Goal: Task Accomplishment & Management: Manage account settings

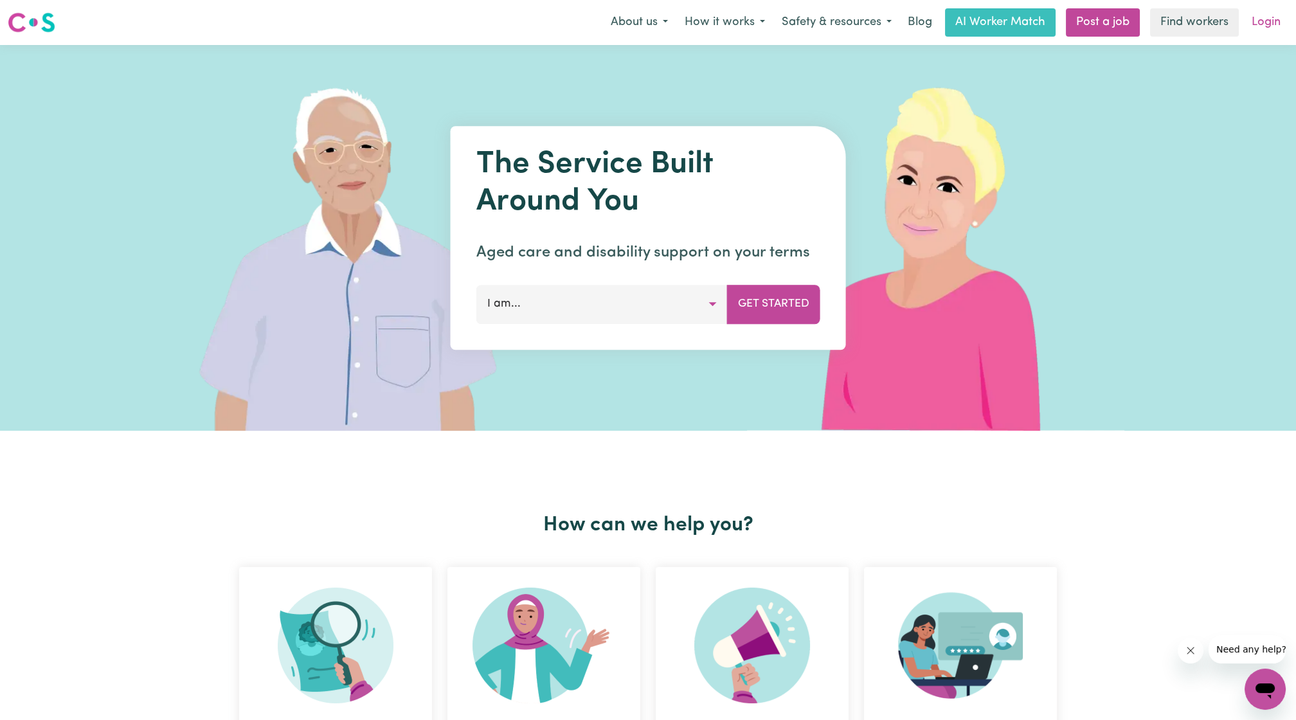
click at [1275, 15] on link "Login" at bounding box center [1266, 22] width 44 height 28
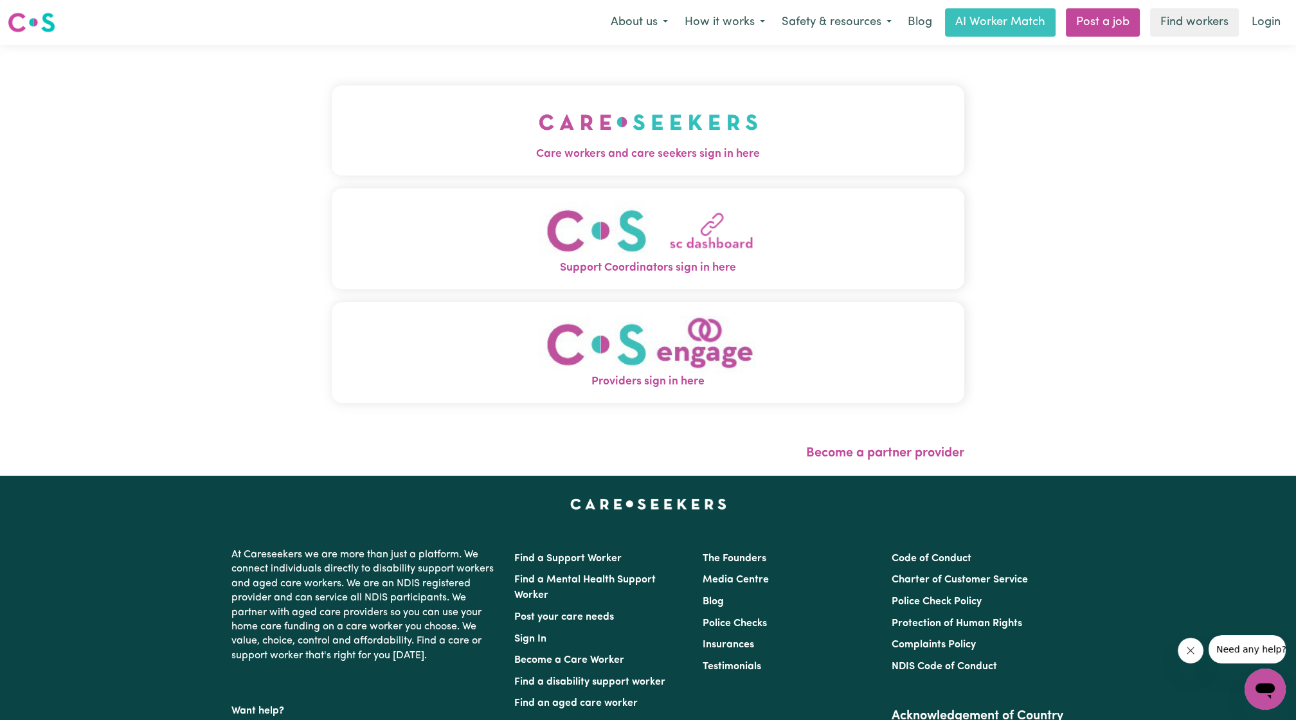
click at [542, 113] on img "Care workers and care seekers sign in here" at bounding box center [648, 122] width 219 height 48
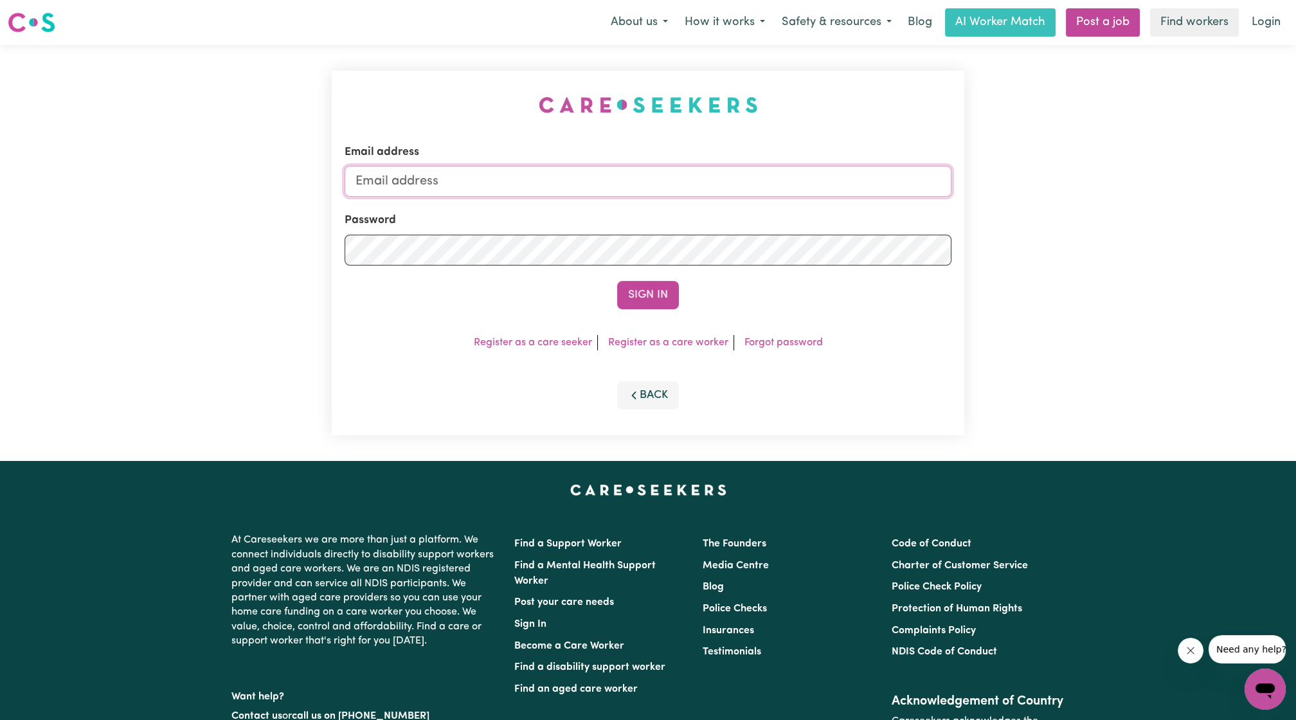
click at [464, 182] on input "Email address" at bounding box center [648, 181] width 607 height 31
click at [703, 234] on form "Email address [EMAIL_ADDRESS][PERSON_NAME][DOMAIN_NAME] Password Sign In" at bounding box center [648, 226] width 607 height 165
type input "superuser~[EMAIL_ADDRESS][DOMAIN_NAME]"
click at [645, 302] on button "Sign In" at bounding box center [648, 295] width 62 height 28
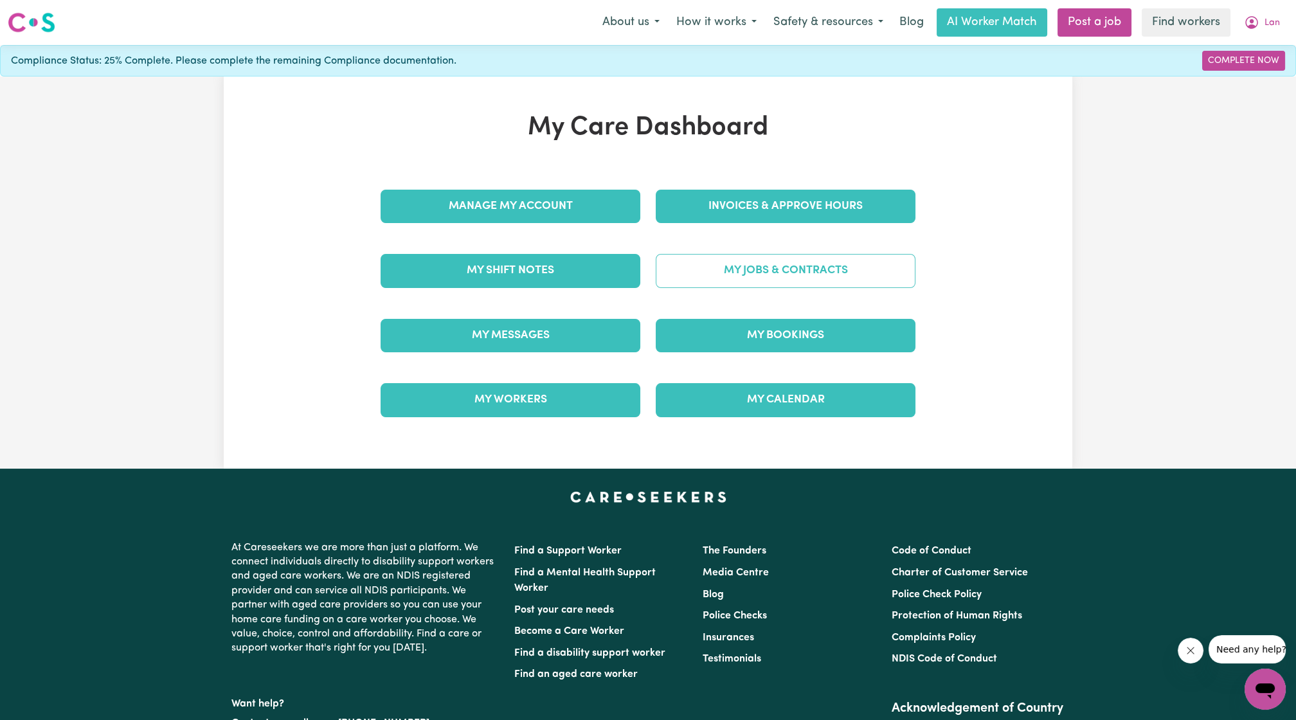
click at [794, 285] on link "My Jobs & Contracts" at bounding box center [786, 270] width 260 height 33
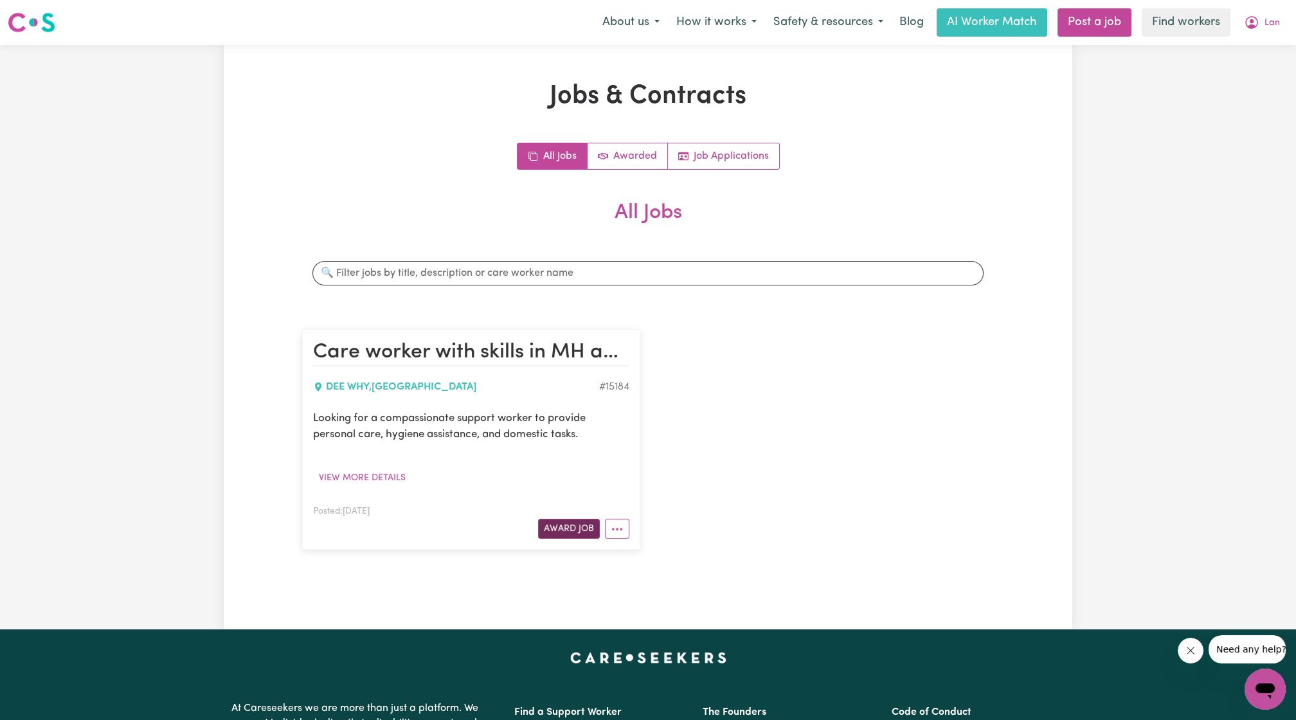
click at [593, 523] on button "Award Job" at bounding box center [569, 529] width 62 height 20
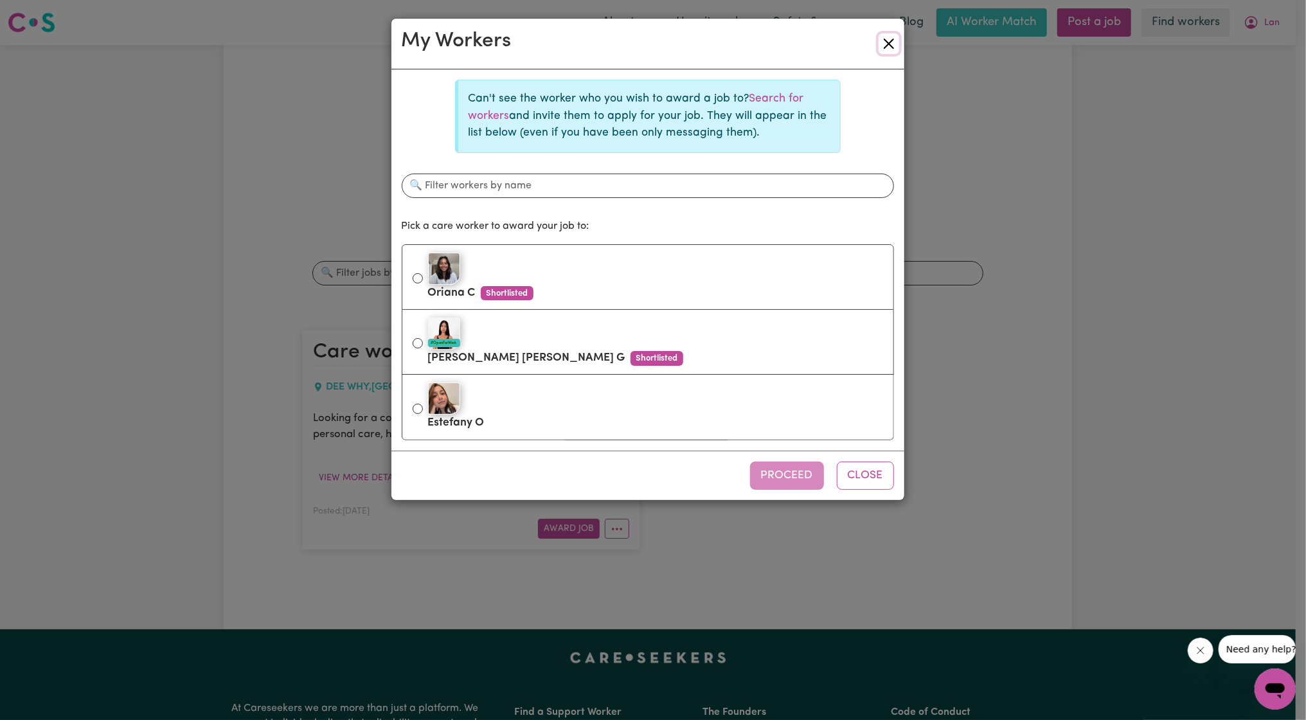
click at [885, 44] on button "Close" at bounding box center [889, 43] width 21 height 21
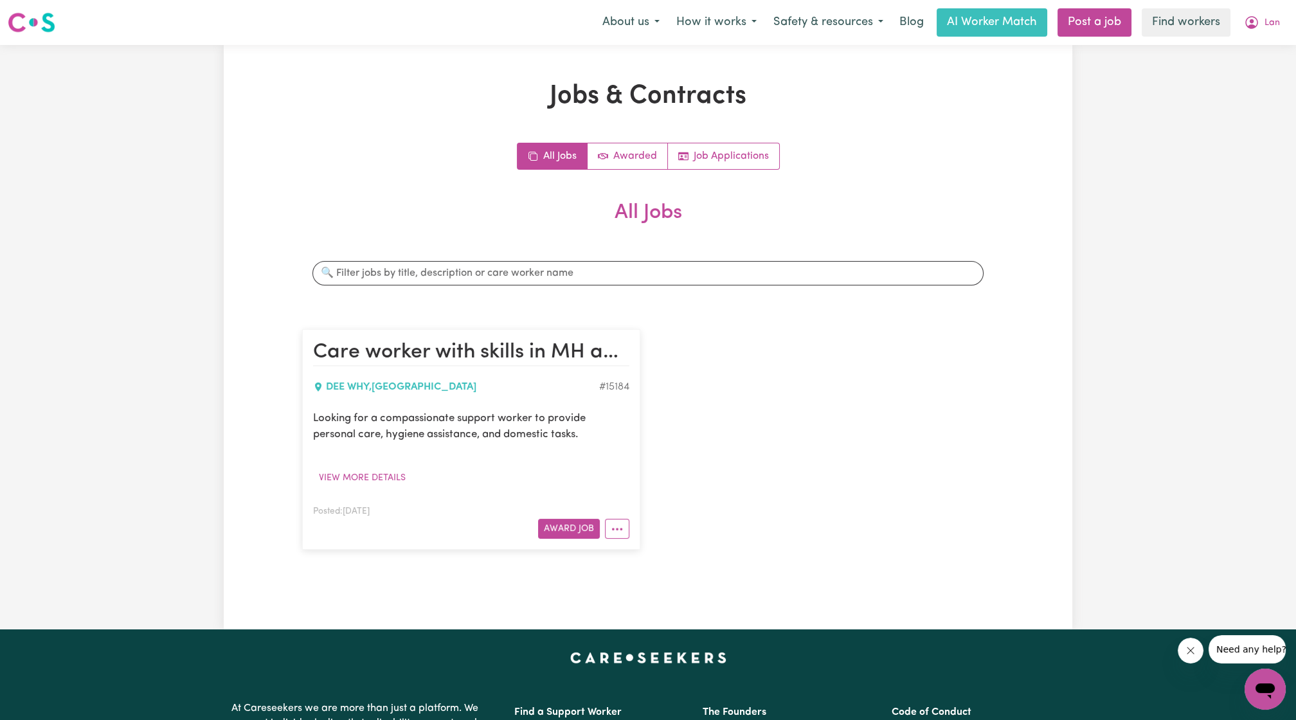
drag, startPoint x: 1029, startPoint y: 147, endPoint x: 1186, endPoint y: 76, distance: 172.0
click at [1032, 146] on div "Jobs & Contracts All Jobs Awarded Job Applications All Jobs Search jobs Care wo…" at bounding box center [648, 337] width 848 height 512
click at [1248, 34] on button "Lan" at bounding box center [1261, 22] width 53 height 27
click at [1216, 53] on link "My Dashboard" at bounding box center [1237, 50] width 102 height 24
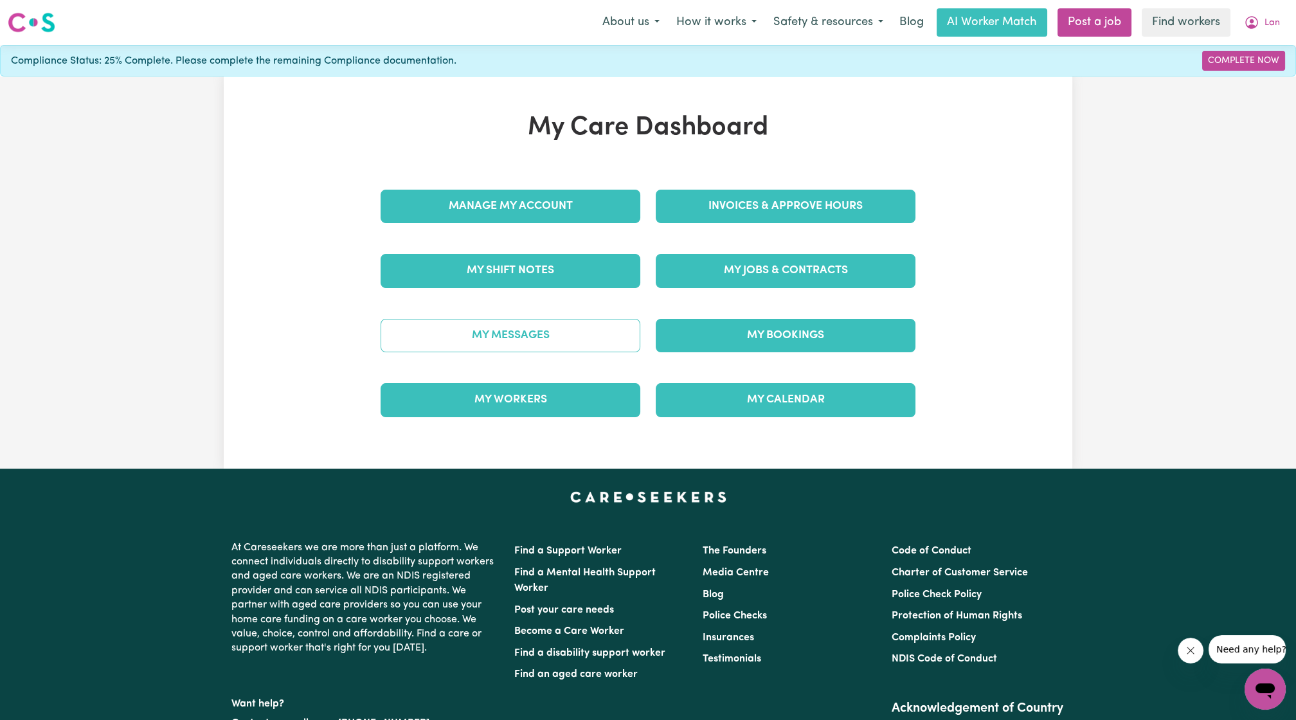
click at [530, 334] on link "My Messages" at bounding box center [511, 335] width 260 height 33
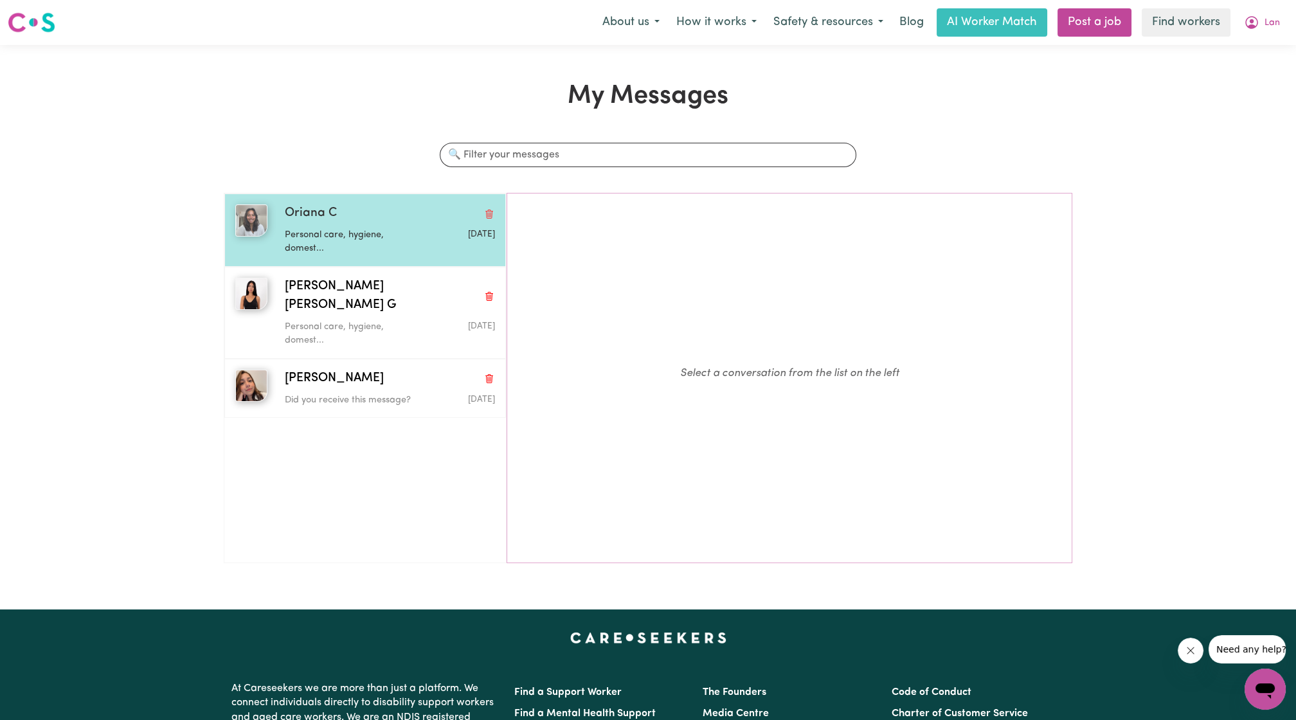
click at [334, 223] on div "Personal care, hygiene, domest..." at bounding box center [355, 239] width 140 height 33
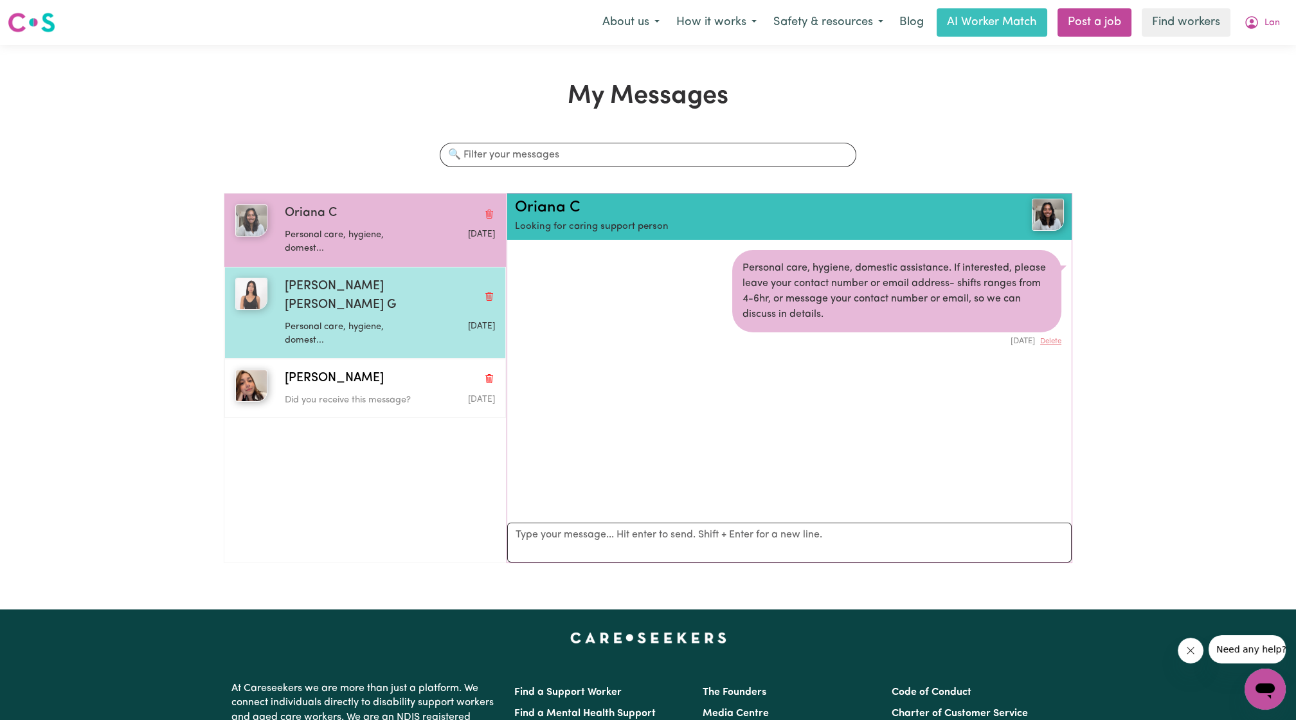
scroll to position [6, 0]
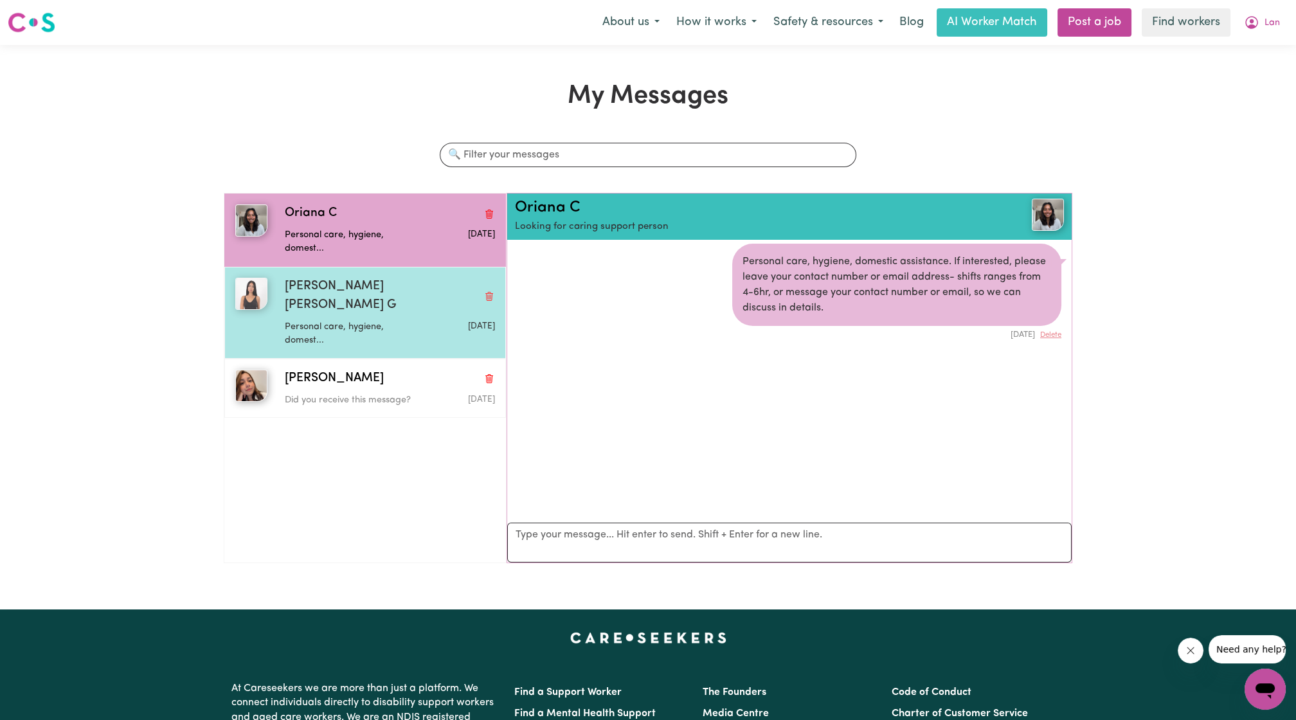
click at [341, 315] on div "Personal care, hygiene, domest..." at bounding box center [355, 331] width 140 height 33
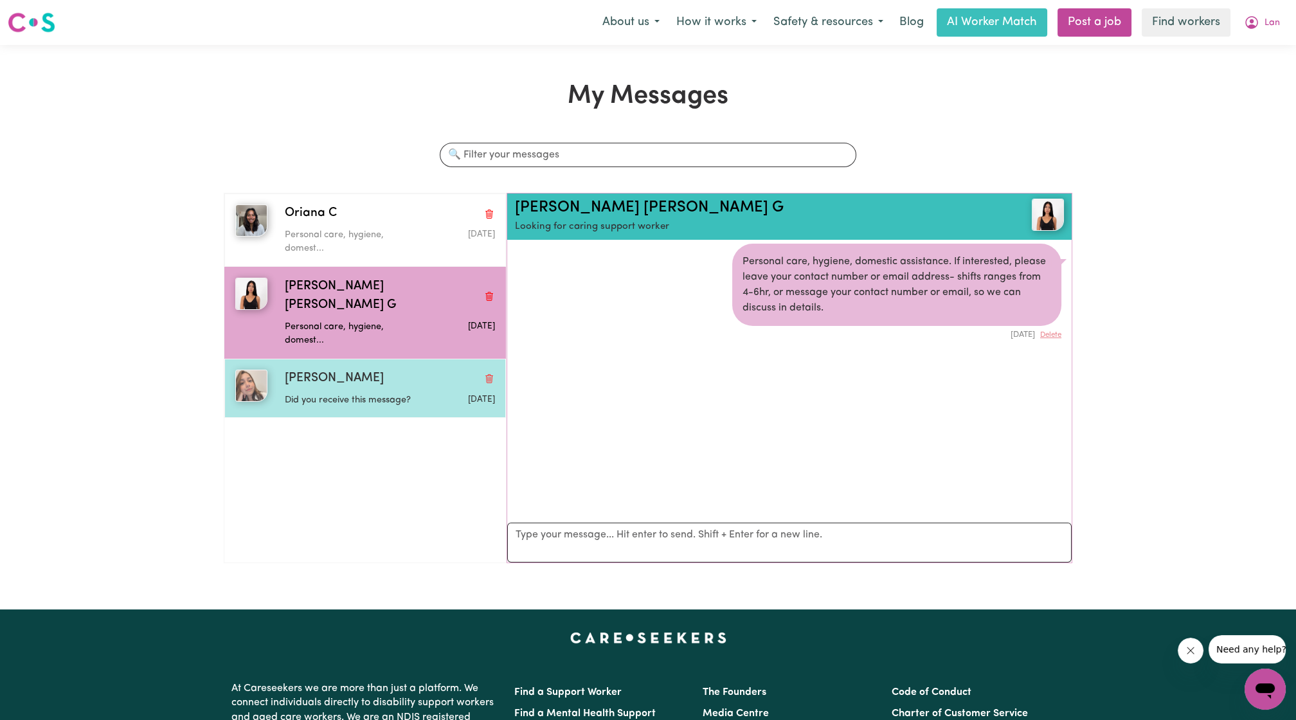
click at [355, 370] on div "[PERSON_NAME]" at bounding box center [390, 379] width 210 height 19
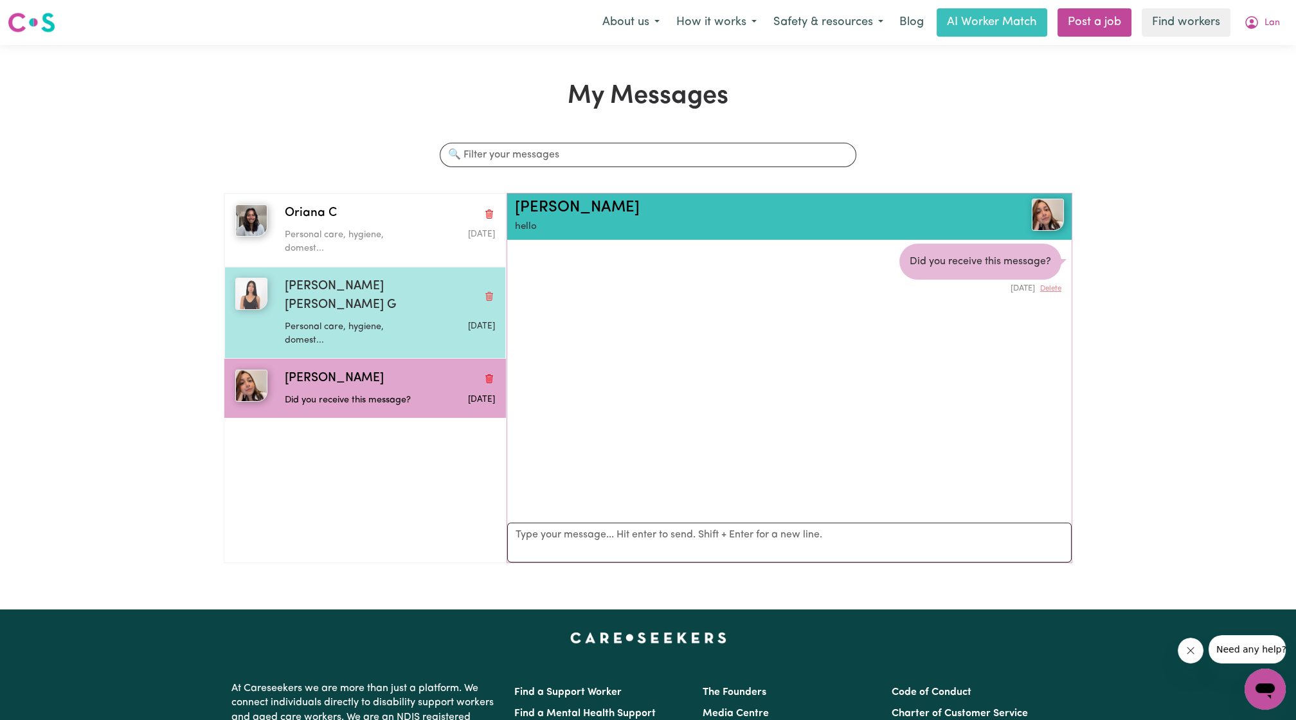
click at [319, 320] on p "Personal care, hygiene, domest..." at bounding box center [355, 334] width 140 height 28
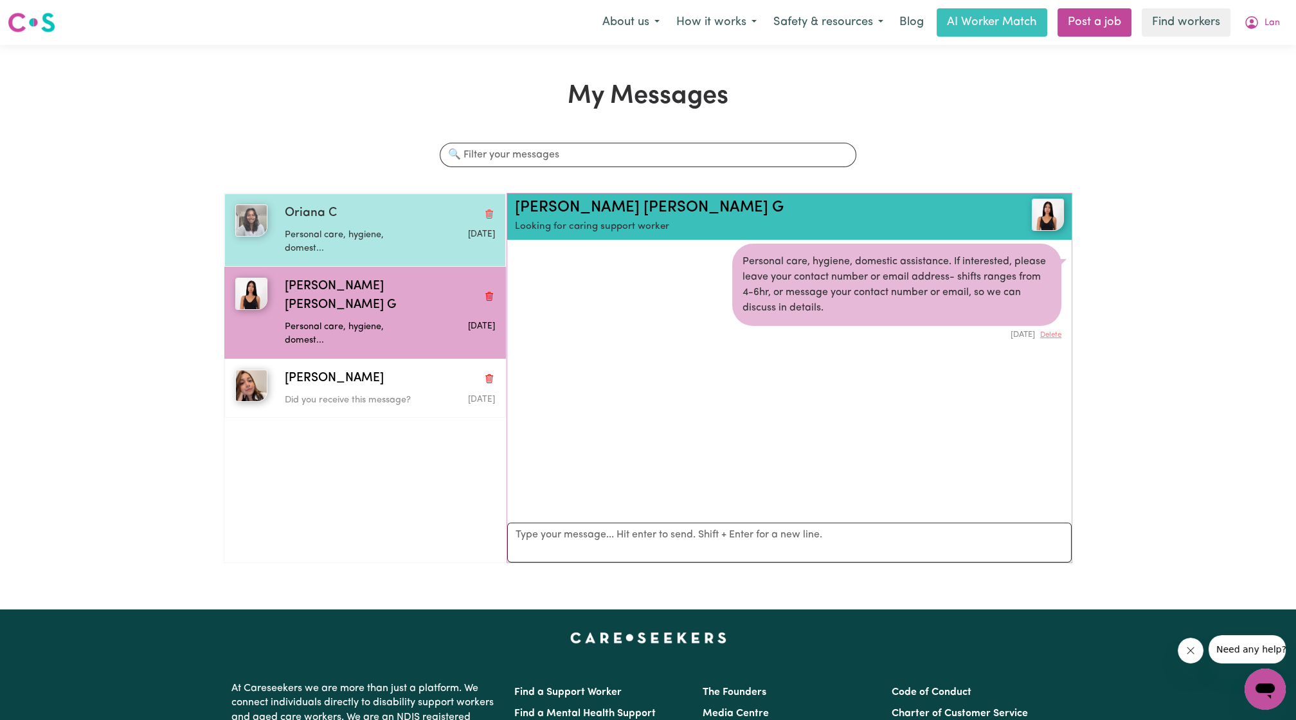
click at [301, 228] on p "Personal care, hygiene, domest..." at bounding box center [355, 242] width 140 height 28
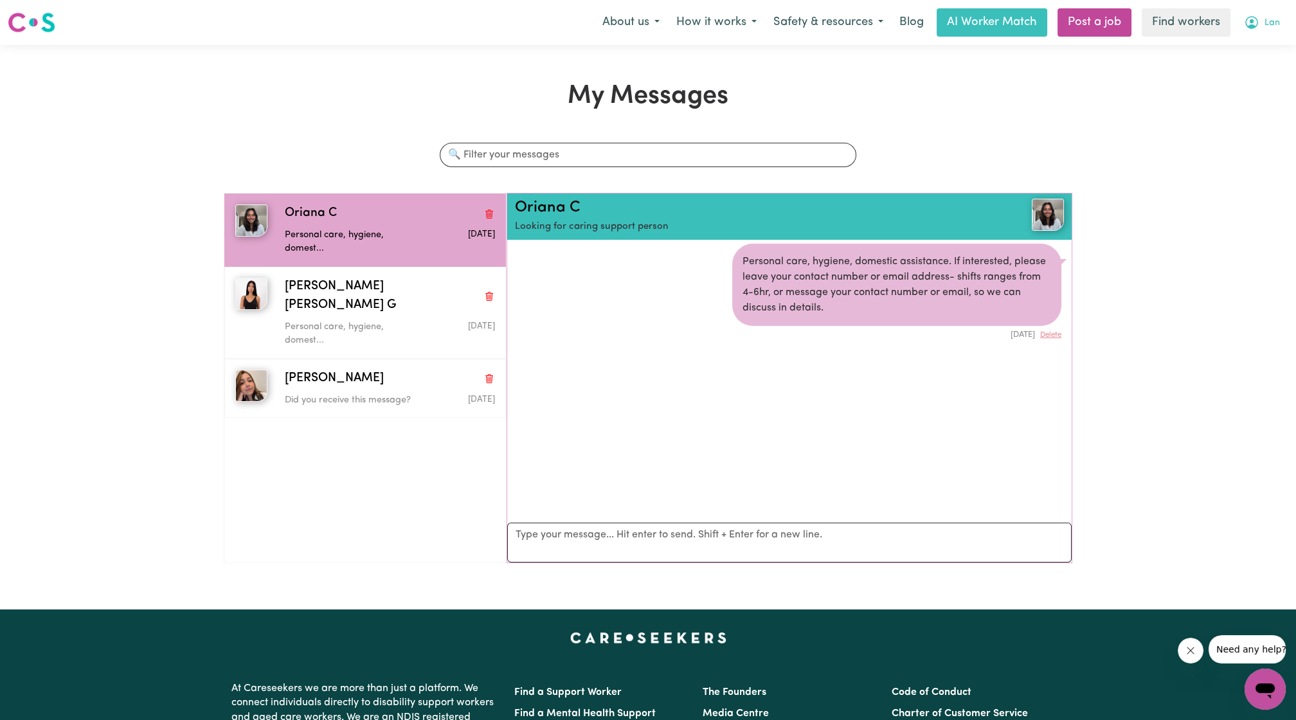
click at [1273, 28] on span "Lan" at bounding box center [1271, 23] width 15 height 14
click at [1258, 45] on link "My Dashboard" at bounding box center [1237, 50] width 102 height 24
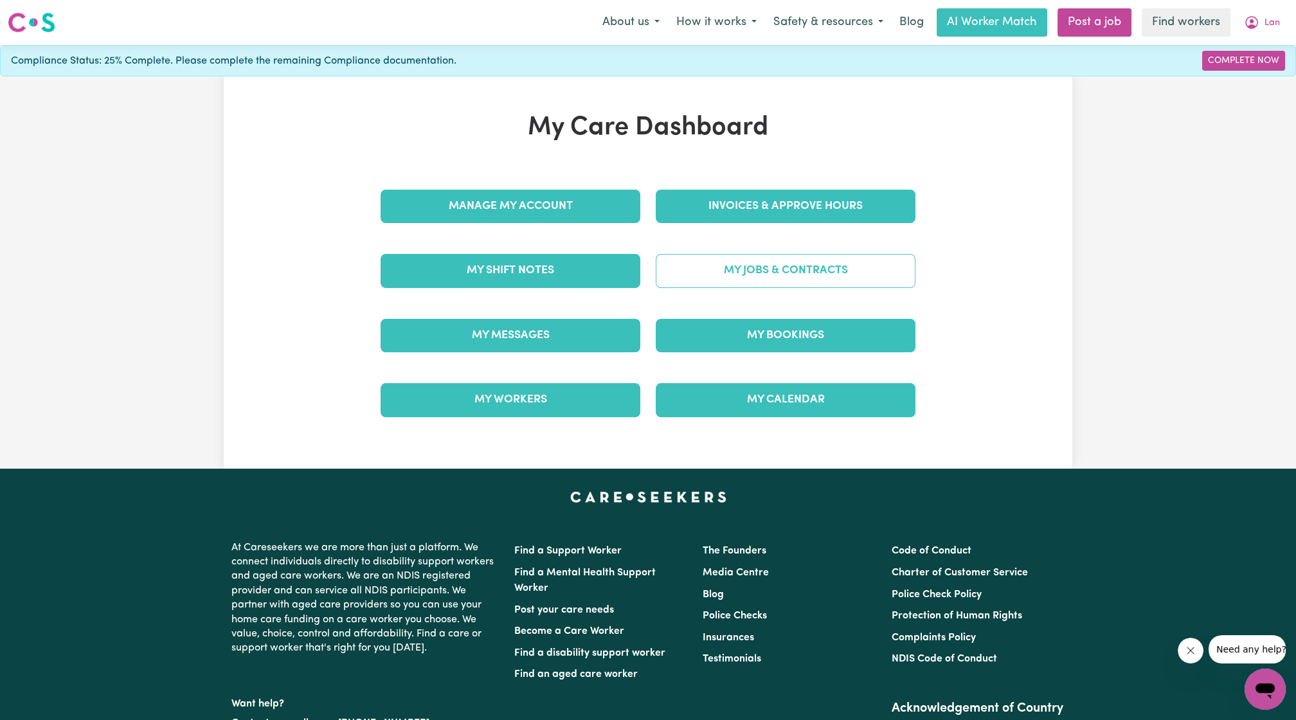
click at [788, 282] on link "My Jobs & Contracts" at bounding box center [786, 270] width 260 height 33
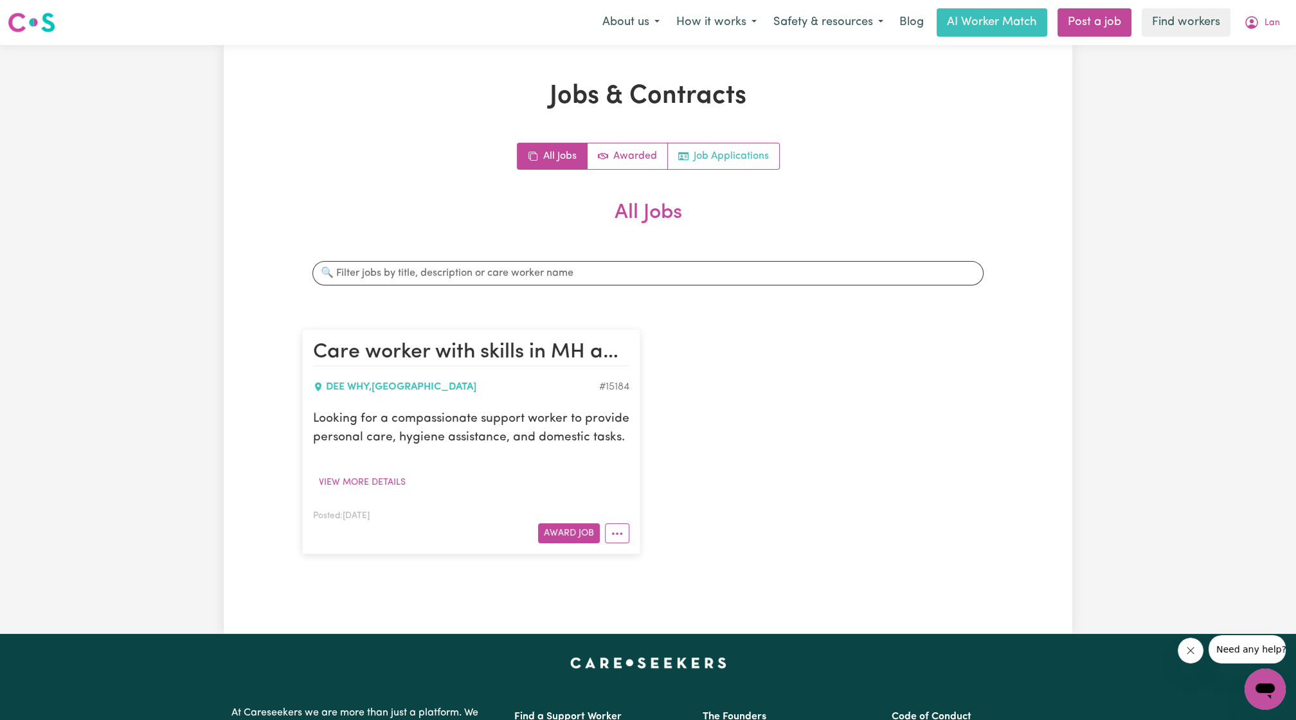
click at [741, 167] on link "Job Applications" at bounding box center [723, 156] width 111 height 26
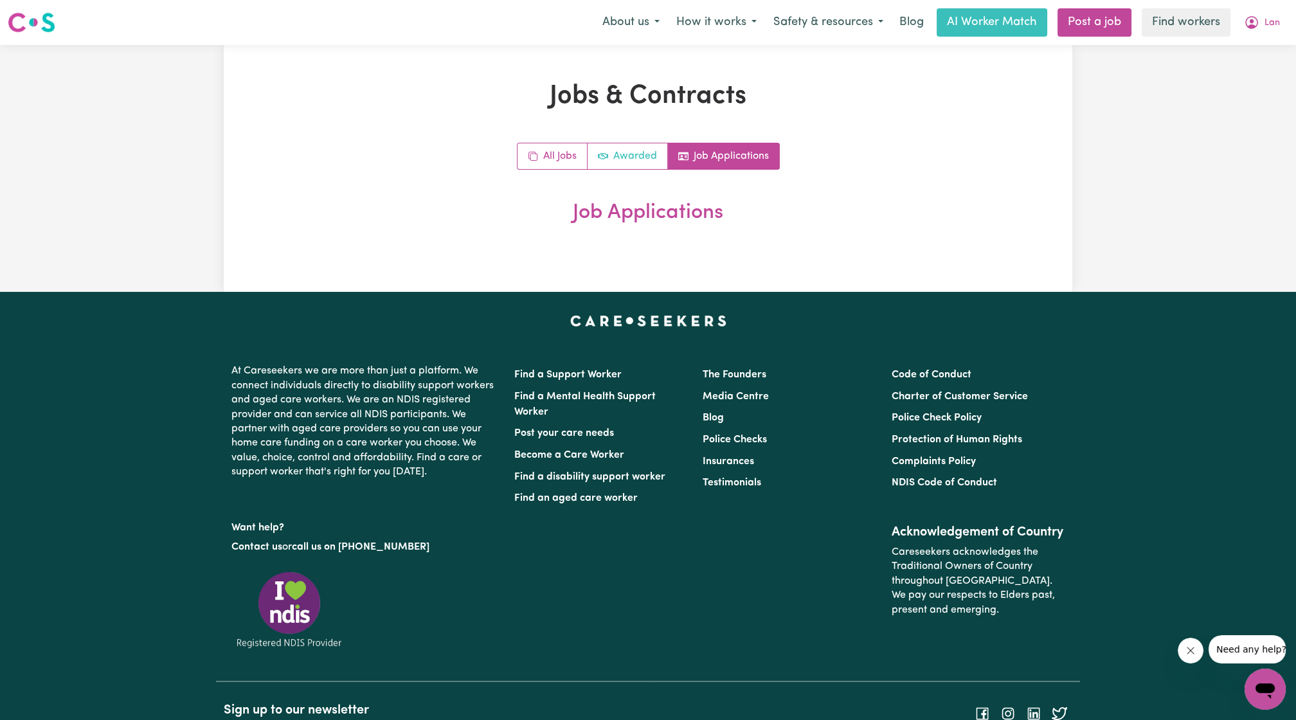
click at [607, 161] on icon "Active jobs" at bounding box center [603, 156] width 10 height 10
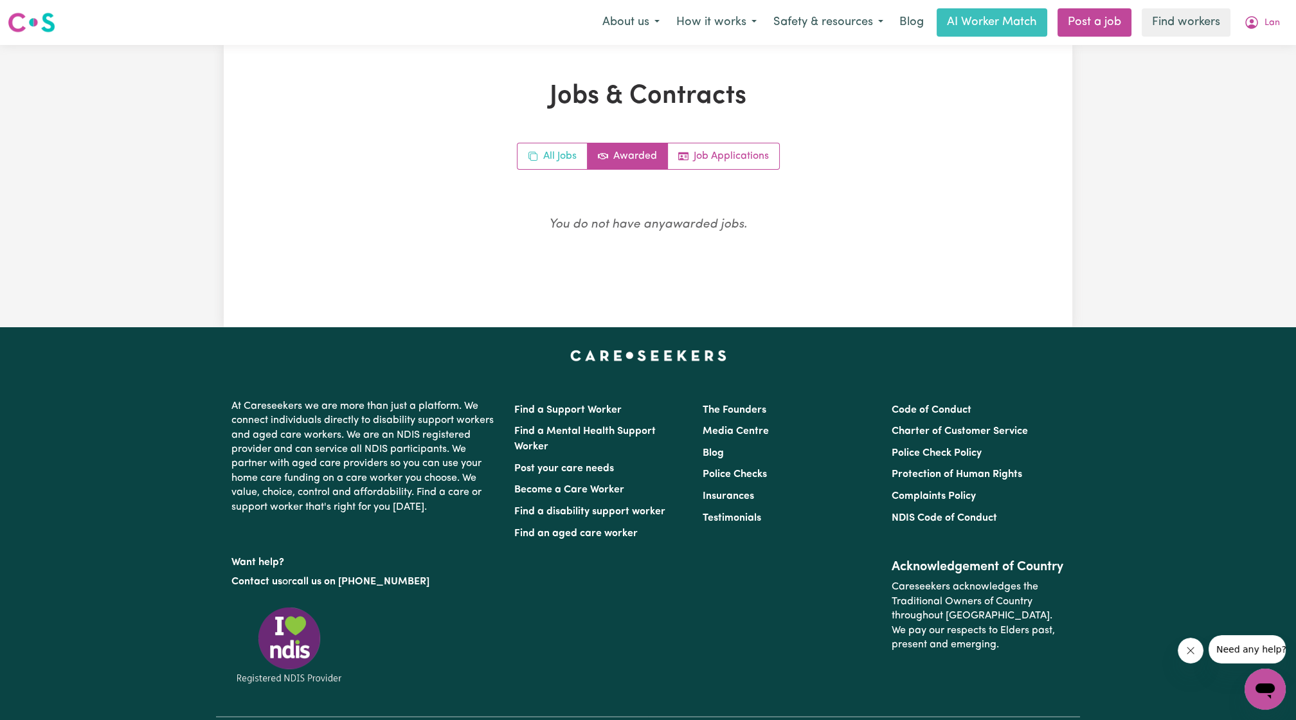
click at [552, 157] on link "All Jobs" at bounding box center [552, 156] width 70 height 26
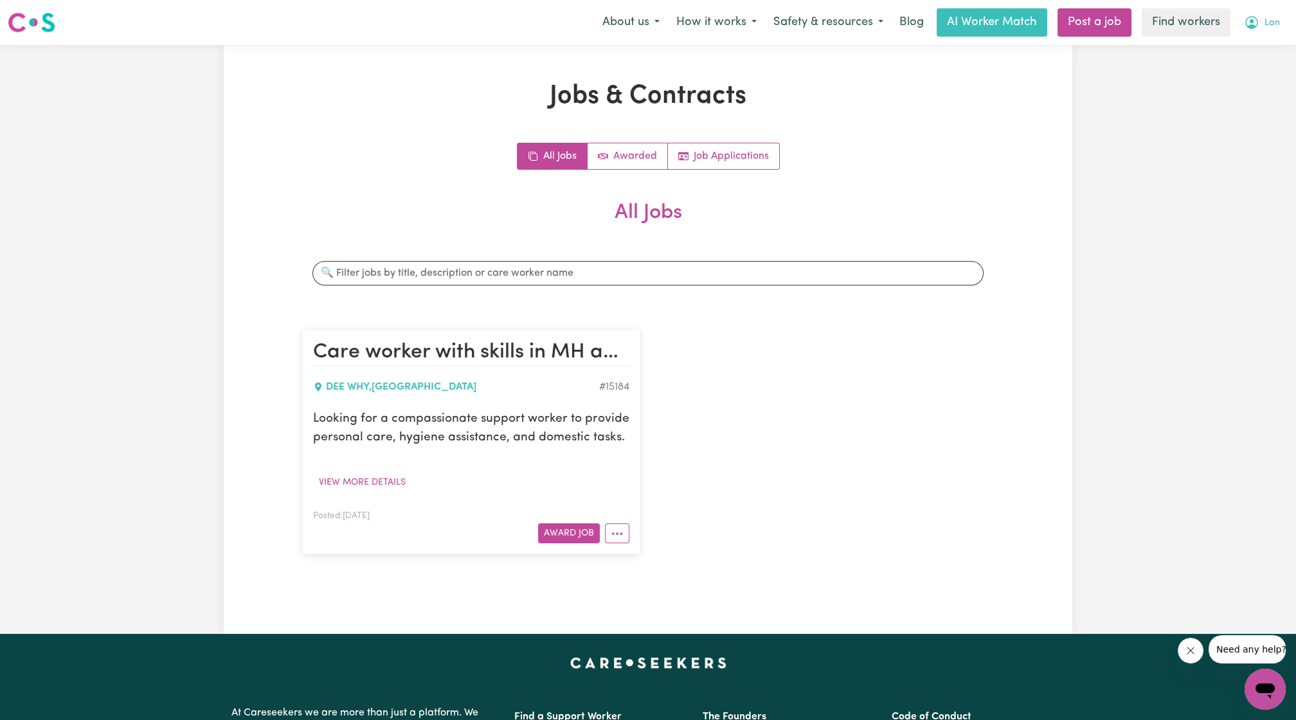
click at [1264, 24] on button "Lan" at bounding box center [1261, 22] width 53 height 27
click at [1245, 49] on link "My Dashboard" at bounding box center [1237, 50] width 102 height 24
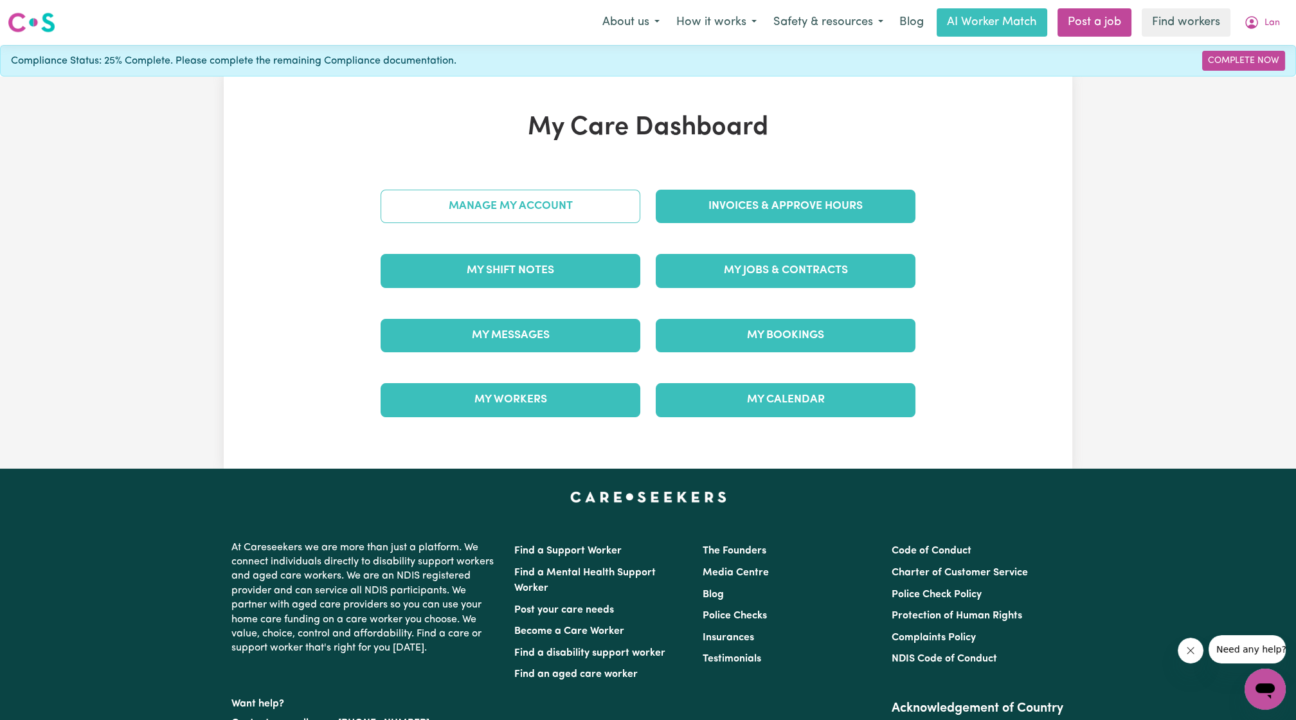
click at [487, 200] on link "Manage My Account" at bounding box center [511, 206] width 260 height 33
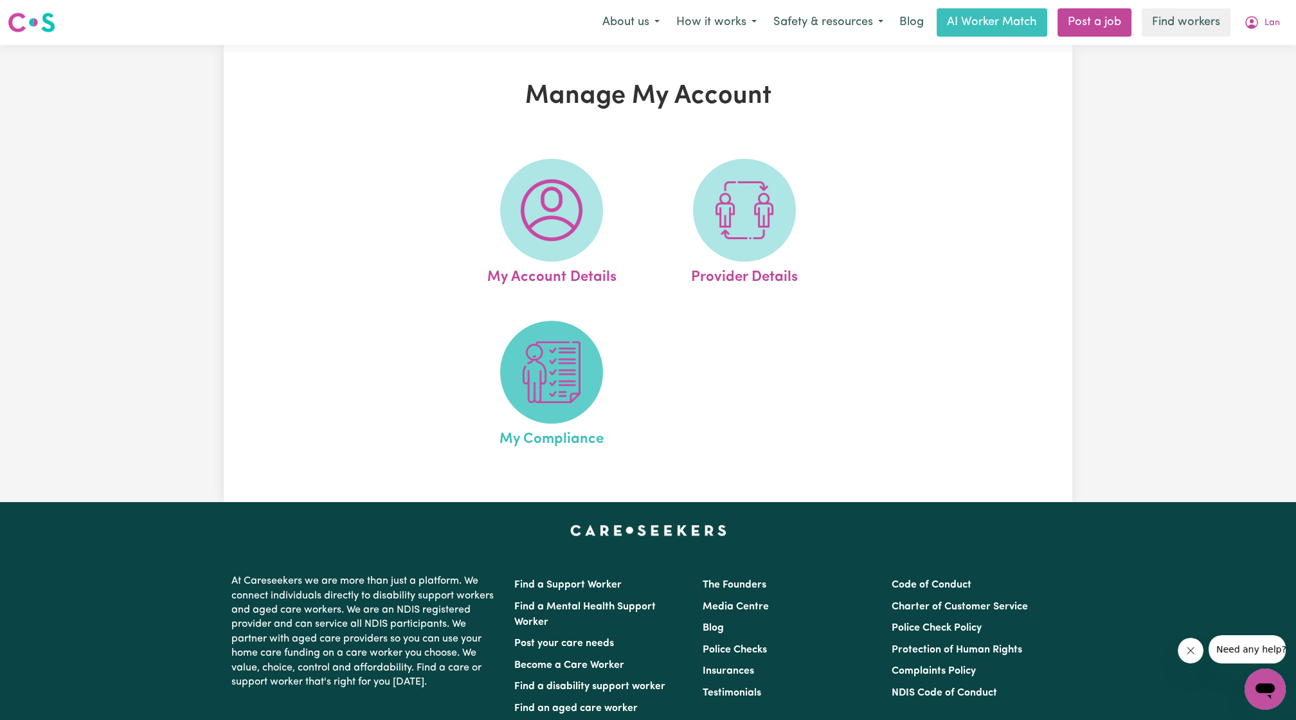
click at [542, 371] on img at bounding box center [552, 372] width 62 height 62
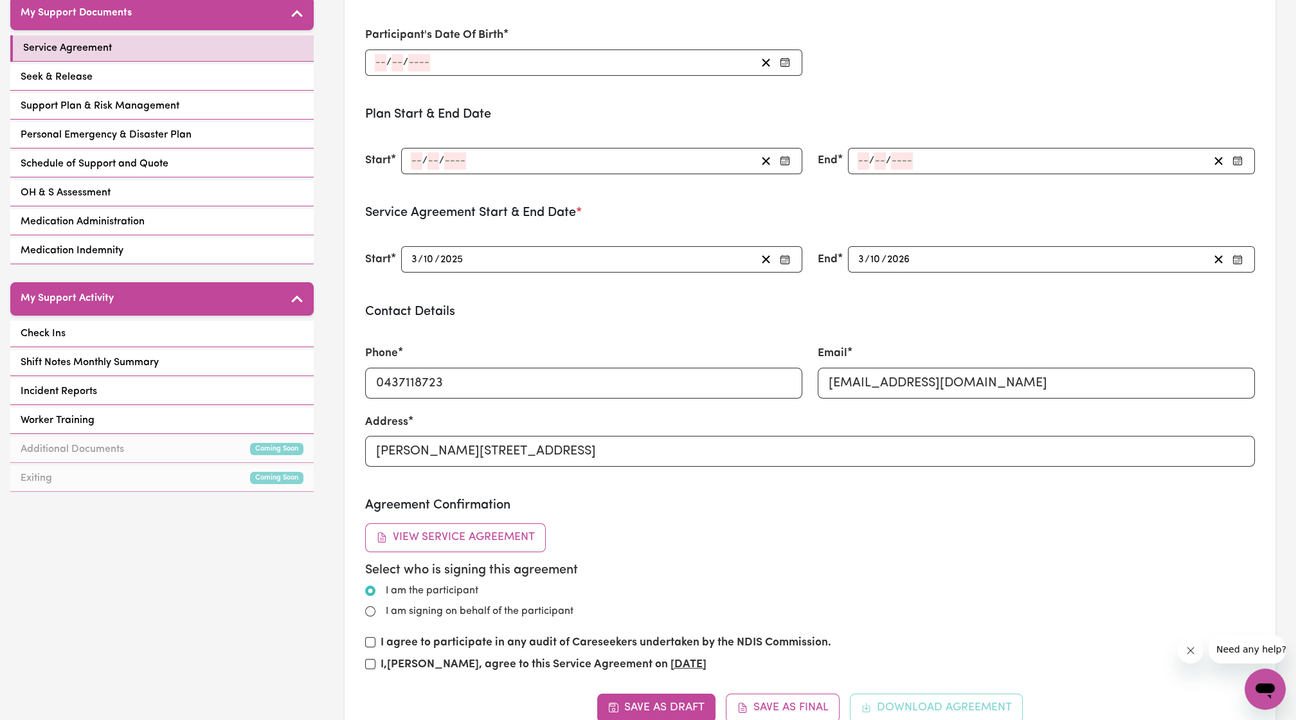
scroll to position [55, 0]
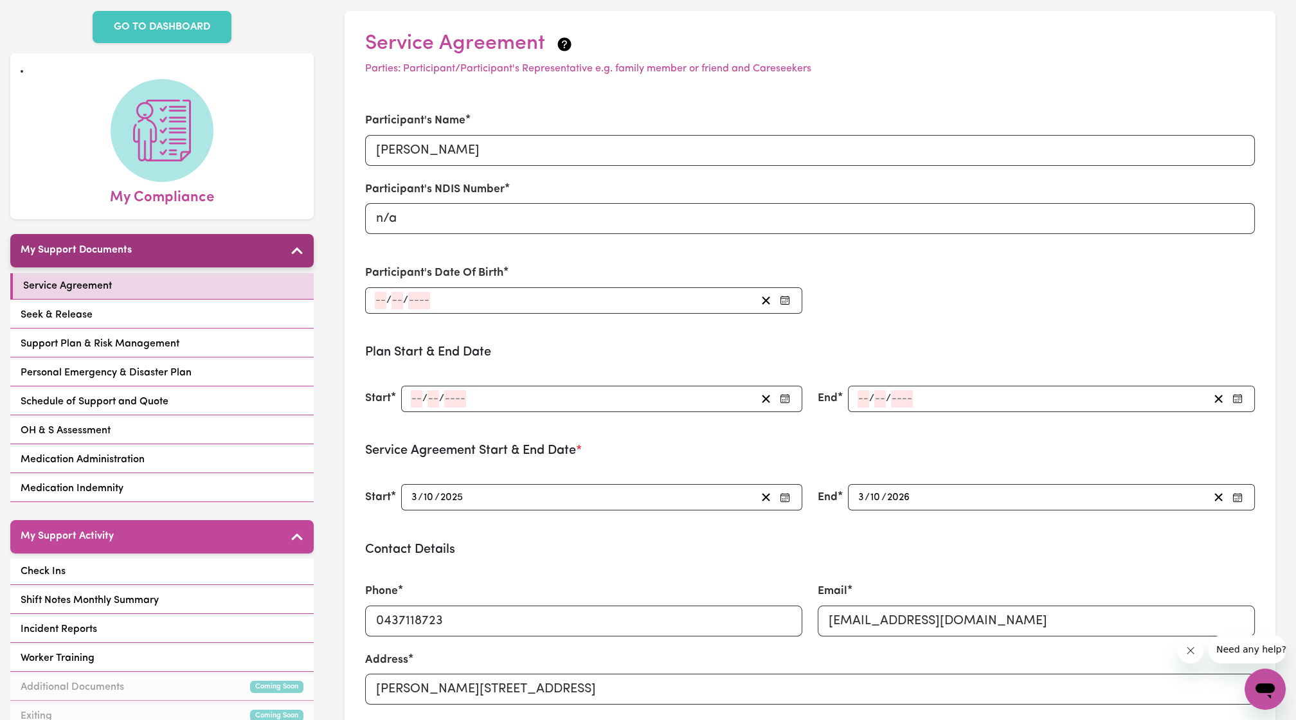
click at [84, 251] on div "My Support Documents Service Agreement Seek & Release Support Plan & Risk Manag…" at bounding box center [161, 370] width 303 height 270
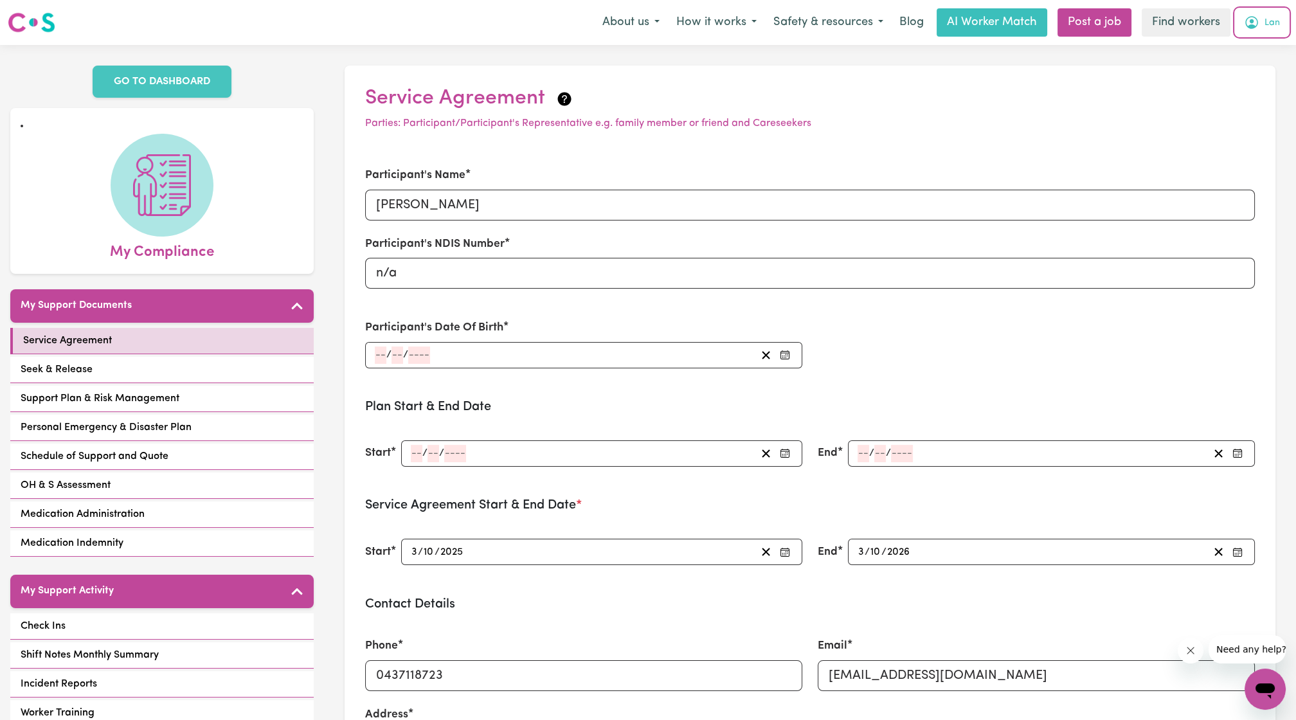
drag, startPoint x: 1244, startPoint y: 18, endPoint x: 1248, endPoint y: 28, distance: 11.0
click at [1244, 17] on icon "My Account" at bounding box center [1251, 22] width 15 height 15
click at [1252, 43] on link "My Dashboard" at bounding box center [1237, 50] width 102 height 24
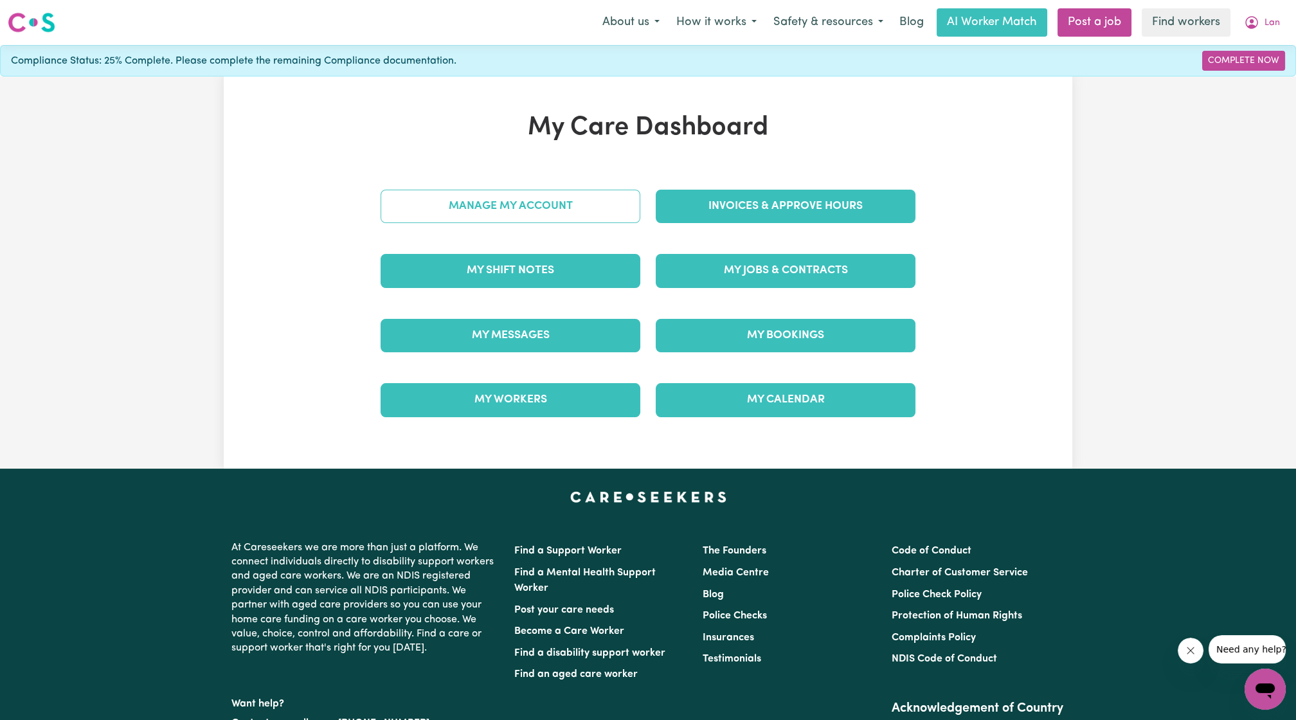
click at [407, 195] on link "Manage My Account" at bounding box center [511, 206] width 260 height 33
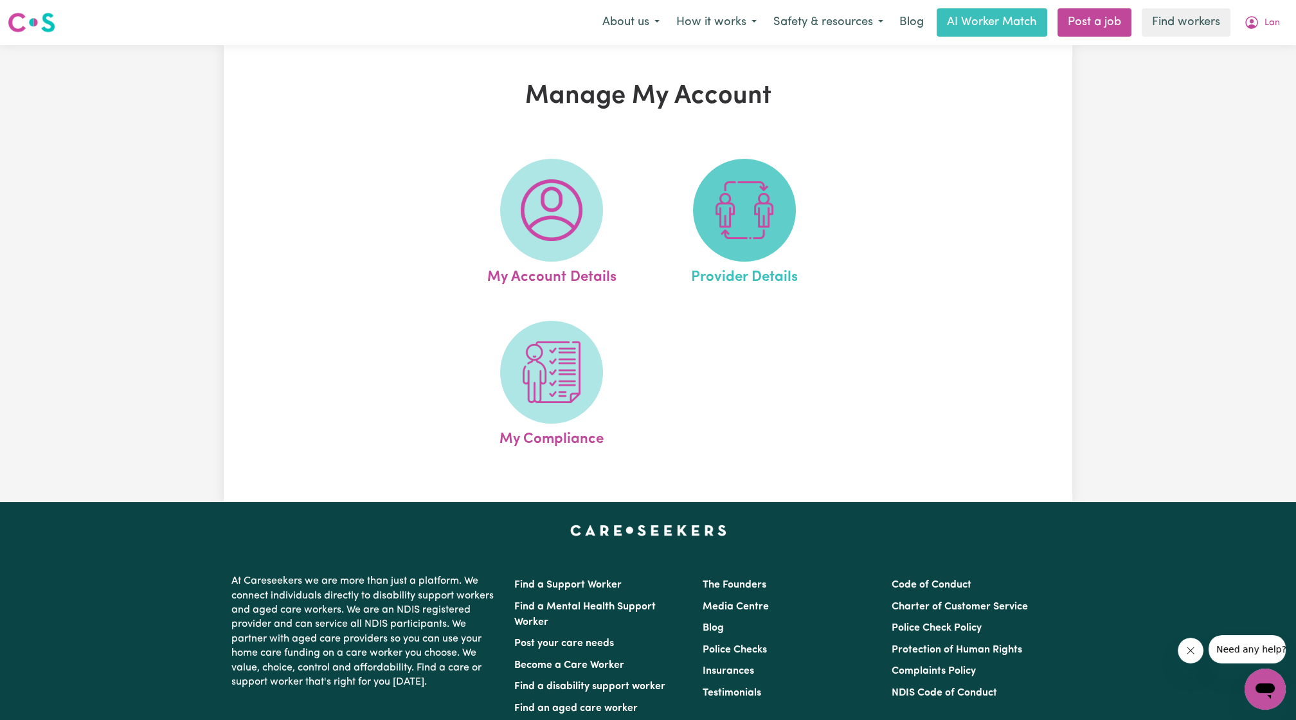
click at [741, 229] on img at bounding box center [744, 210] width 62 height 62
select select "PRIVATELY"
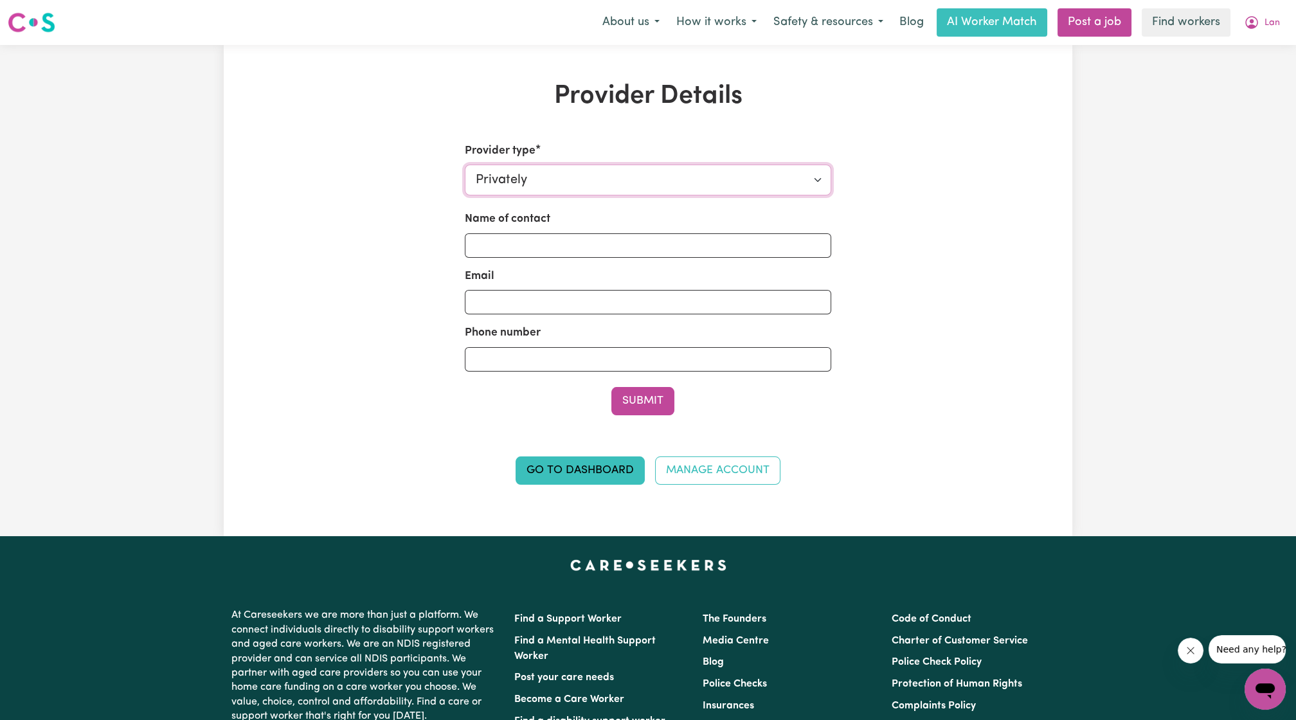
click at [741, 194] on select "Select your provider type... Privately Aged Care / Home Care Package NDIS Fundi…" at bounding box center [648, 180] width 367 height 31
click at [465, 165] on select "Select your provider type... Privately Aged Care / Home Care Package NDIS Fundi…" at bounding box center [648, 180] width 367 height 31
click at [1061, 183] on div "Provider Details Provider type Select your provider type... Privately Aged Care…" at bounding box center [648, 290] width 848 height 419
click at [1248, 22] on icon "My Account" at bounding box center [1251, 22] width 15 height 15
click at [1241, 38] on link "My Dashboard" at bounding box center [1237, 50] width 102 height 24
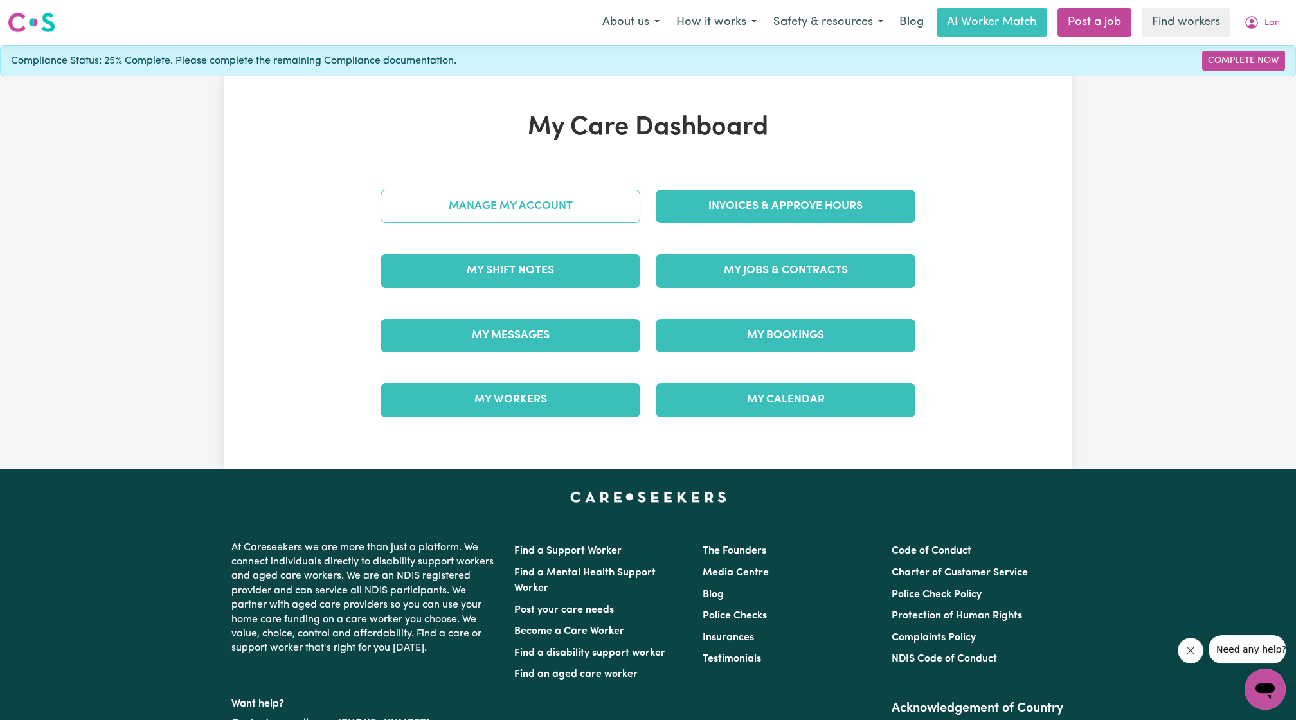
click at [576, 201] on link "Manage My Account" at bounding box center [511, 206] width 260 height 33
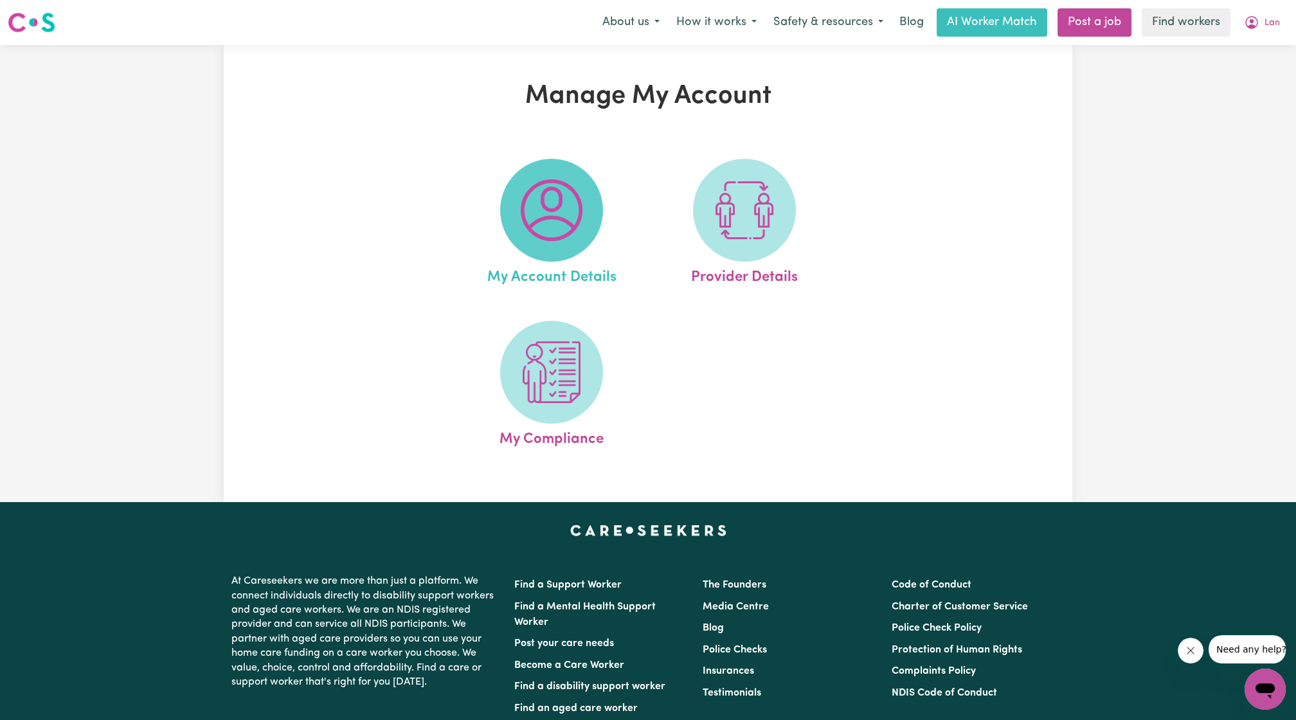
click at [550, 213] on img at bounding box center [552, 210] width 62 height 62
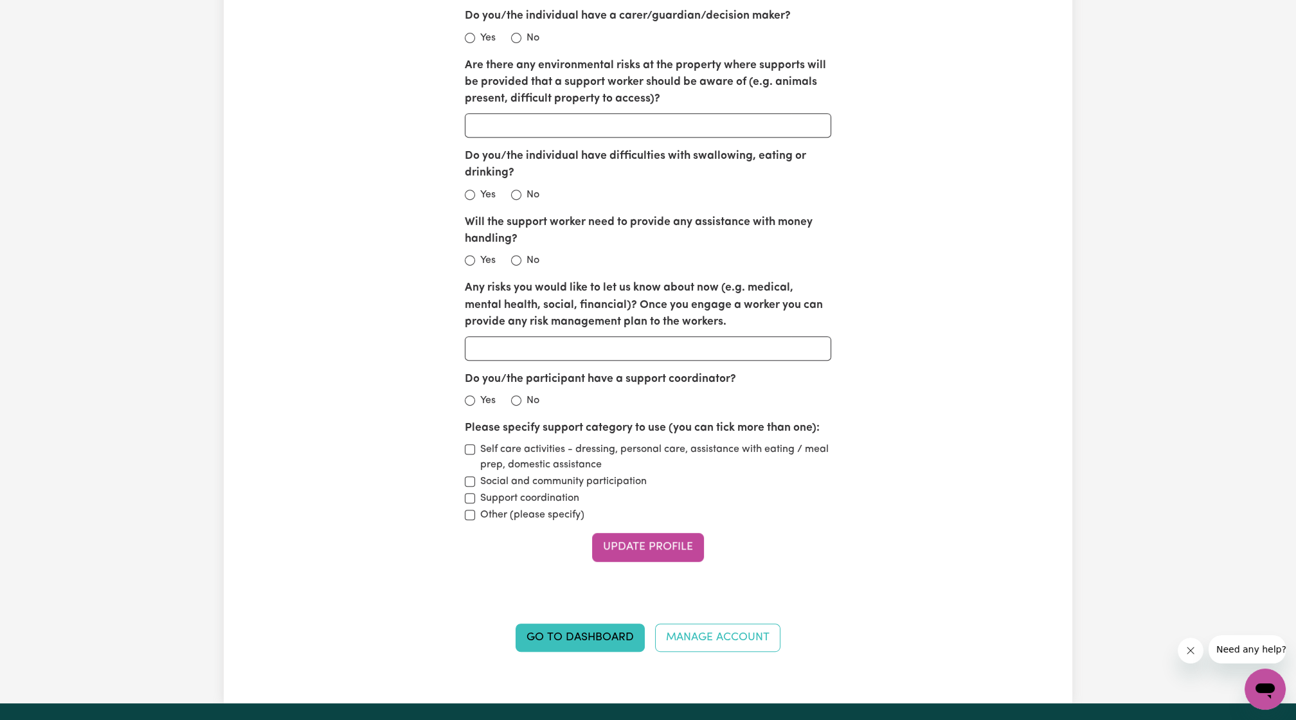
scroll to position [1666, 0]
